Goal: Check status: Check status

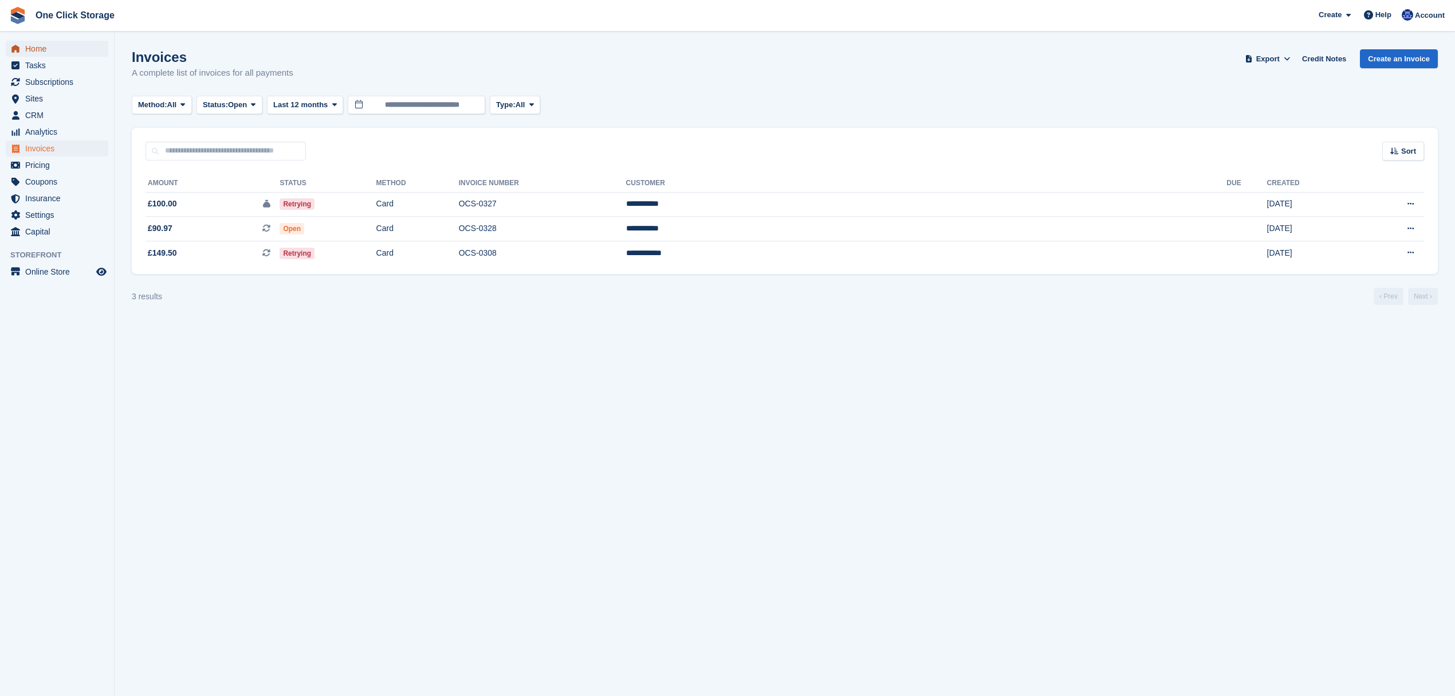
click at [42, 47] on span "Home" at bounding box center [59, 49] width 69 height 16
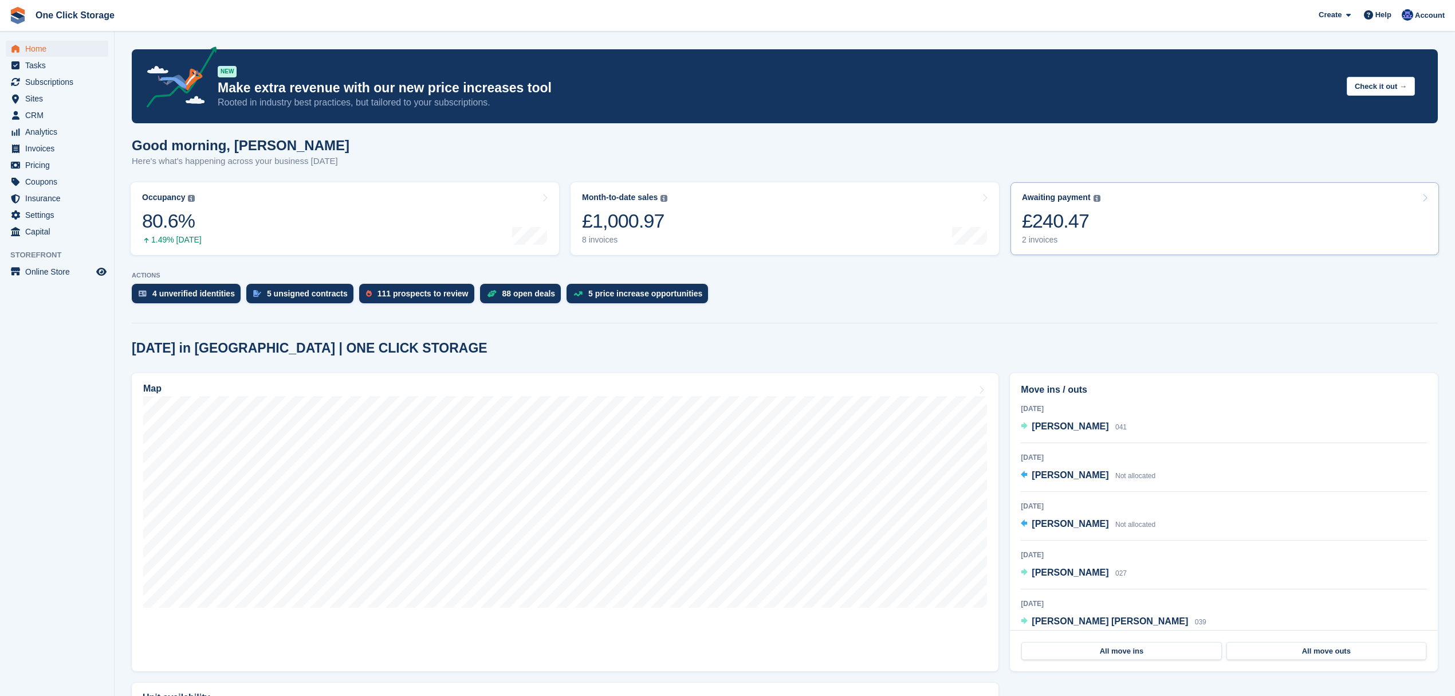
click at [1152, 235] on link "Awaiting payment The total outstanding balance on all open invoices. £240.47 2 …" at bounding box center [1225, 218] width 429 height 73
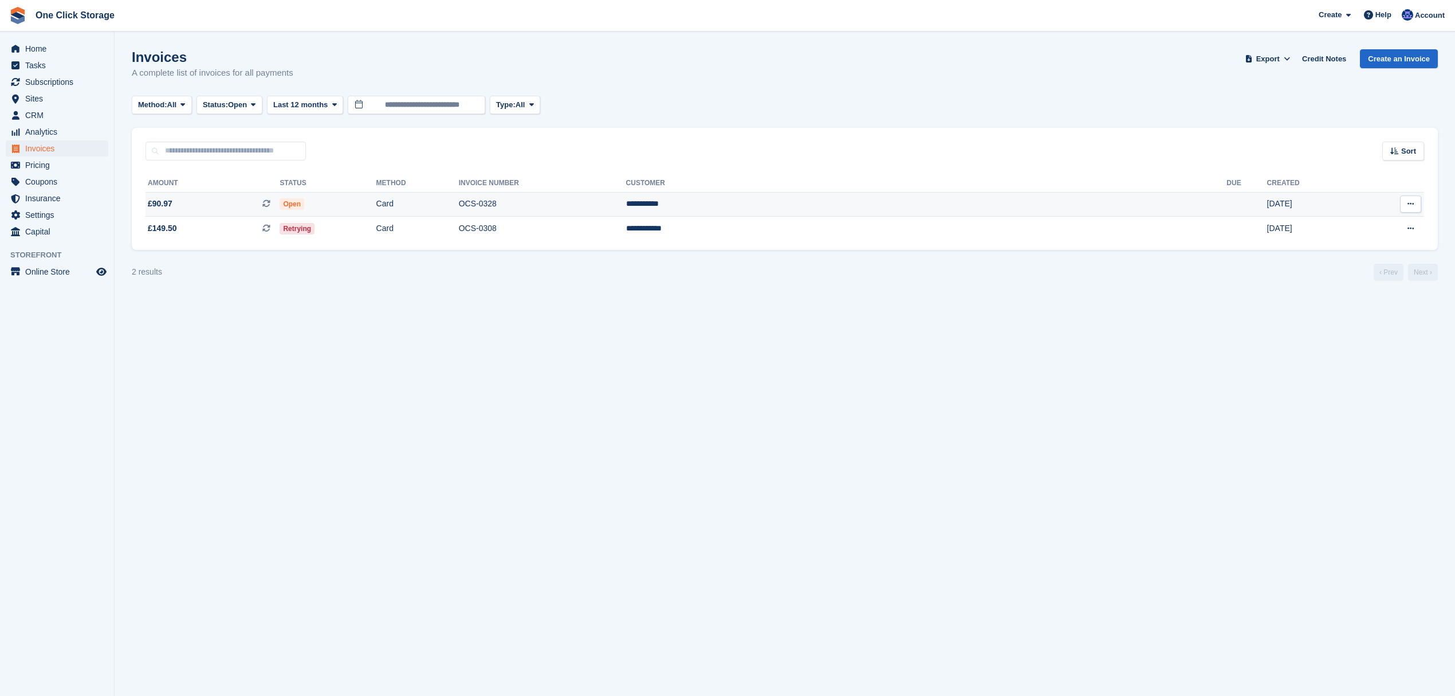
click at [256, 205] on span "£90.97 This is a recurring subscription invoice." at bounding box center [213, 204] width 134 height 12
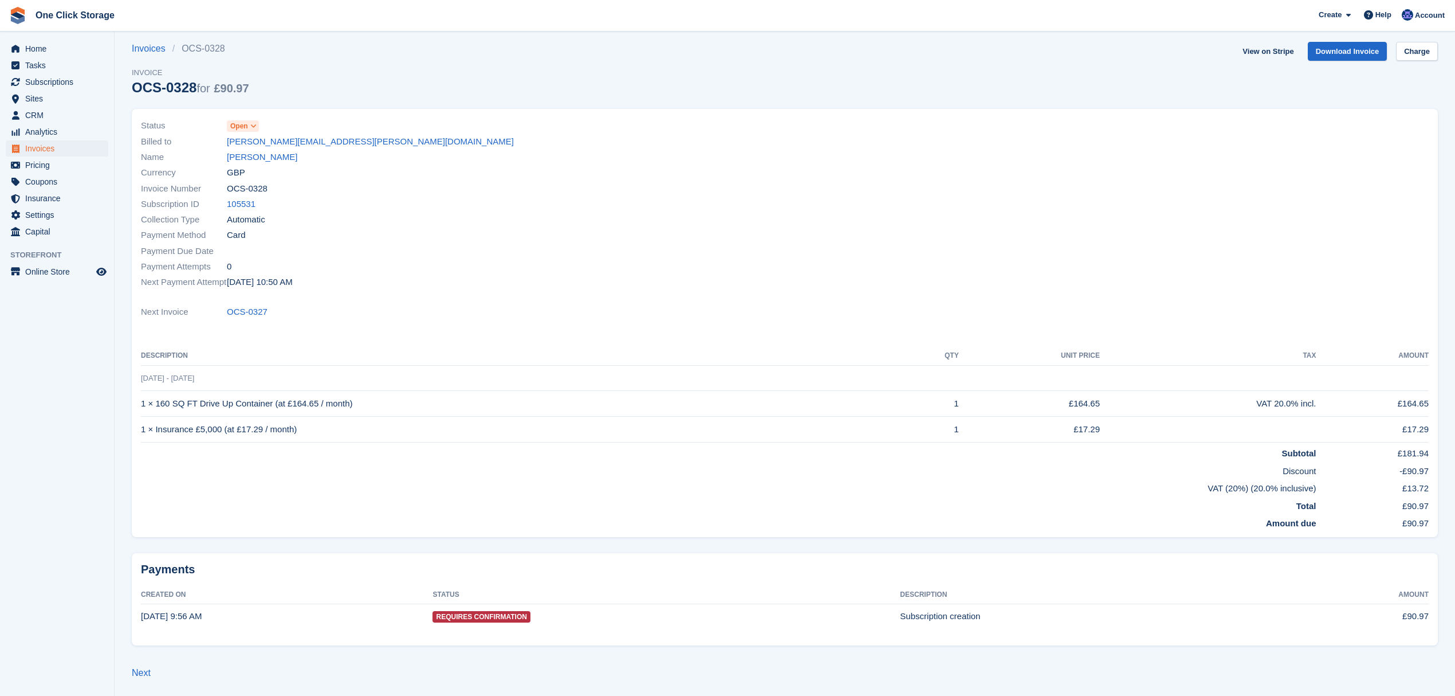
scroll to position [9, 0]
click at [473, 620] on span "Requires Confirmation" at bounding box center [481, 615] width 97 height 11
click at [44, 42] on span "Home" at bounding box center [59, 49] width 69 height 16
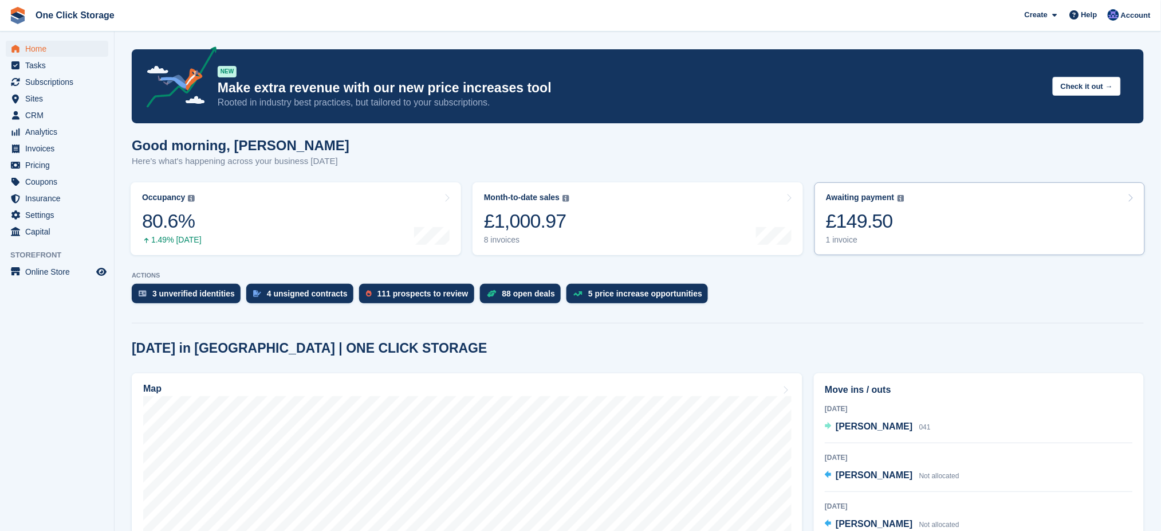
click at [911, 230] on link "Awaiting payment The total outstanding balance on all open invoices. £149.50 1 …" at bounding box center [980, 218] width 331 height 73
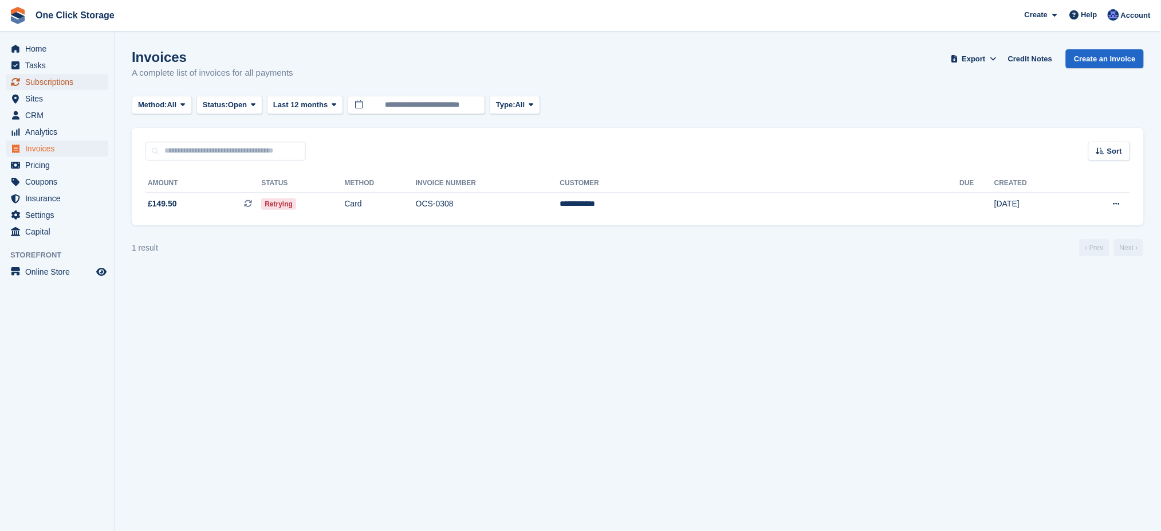
click at [59, 82] on span "Subscriptions" at bounding box center [59, 82] width 69 height 16
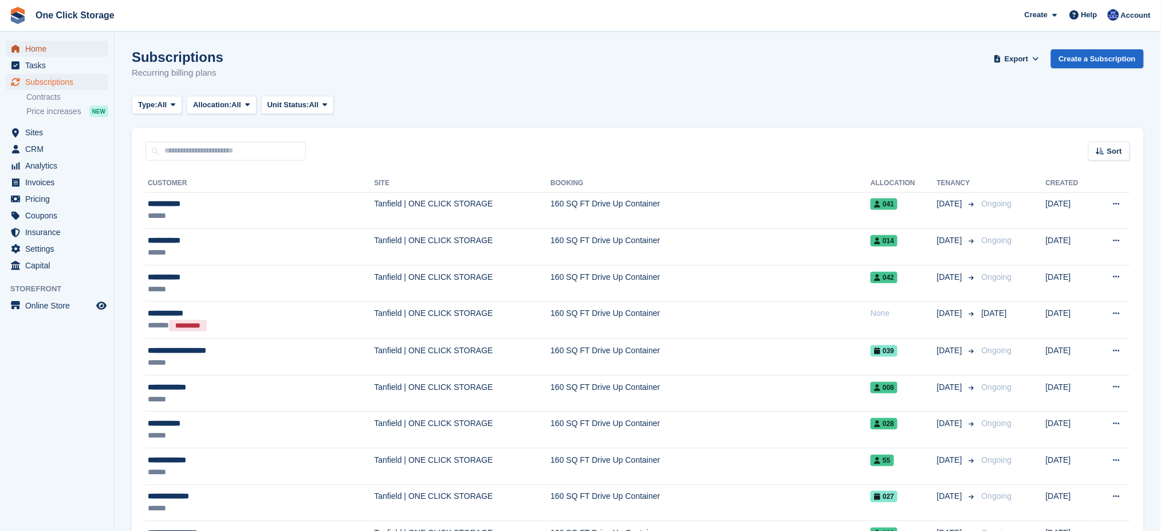
click at [17, 51] on icon "menu" at bounding box center [15, 48] width 8 height 7
